Goal: Task Accomplishment & Management: Complete application form

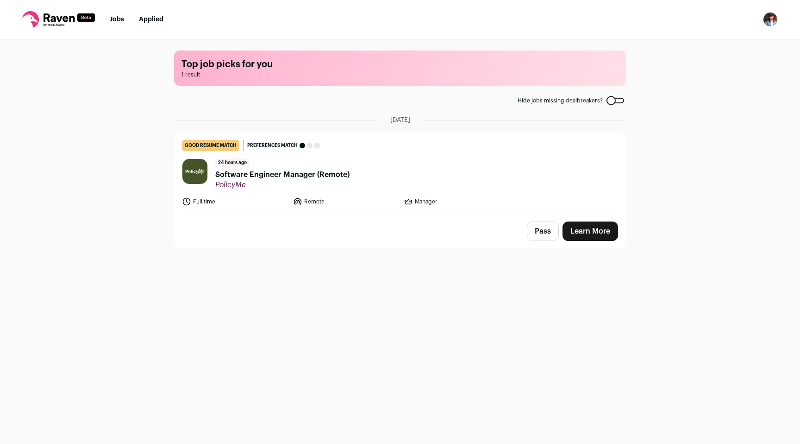
click at [581, 229] on link "Learn More" at bounding box center [591, 230] width 56 height 19
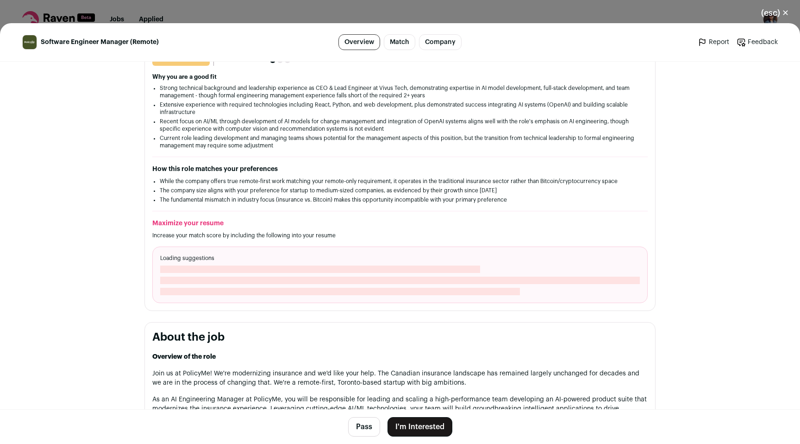
scroll to position [153, 0]
click at [428, 432] on button "I'm Interested" at bounding box center [420, 426] width 65 height 19
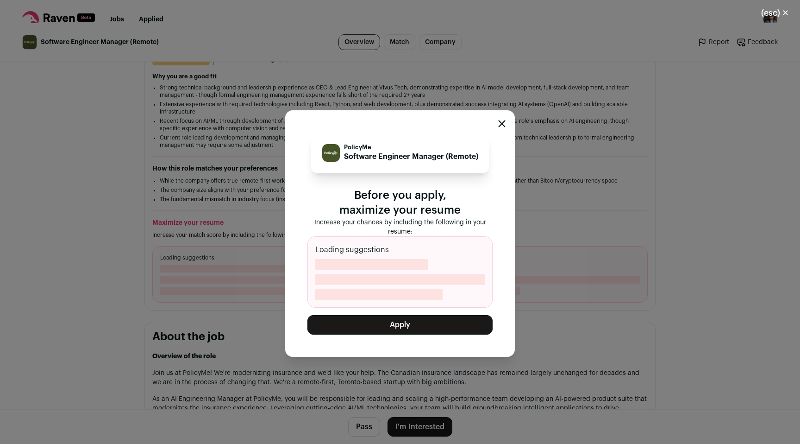
click at [440, 319] on button "Apply" at bounding box center [400, 324] width 185 height 19
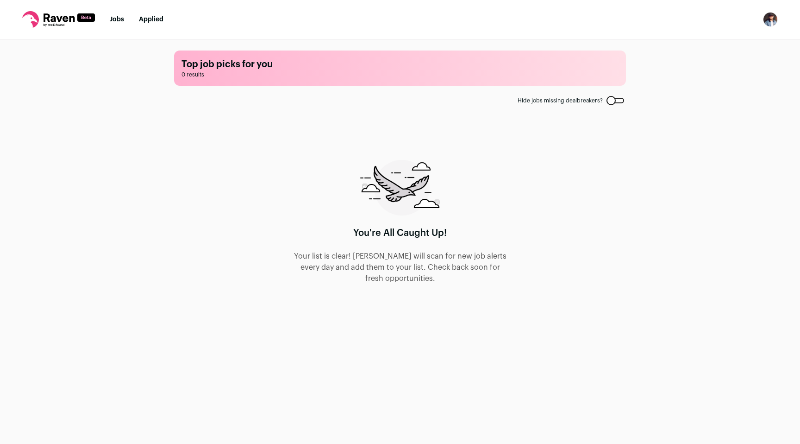
click at [157, 17] on link "Applied" at bounding box center [151, 19] width 25 height 6
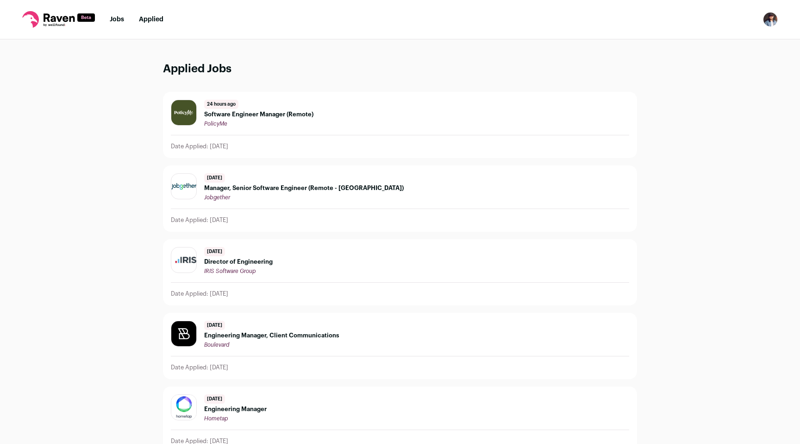
click at [252, 111] on span "Software Engineer Manager (Remote)" at bounding box center [258, 114] width 109 height 7
